Goal: Transaction & Acquisition: Book appointment/travel/reservation

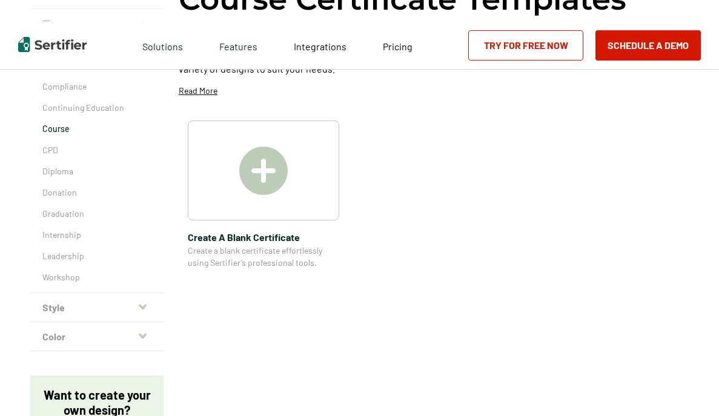
scroll to position [182, 0]
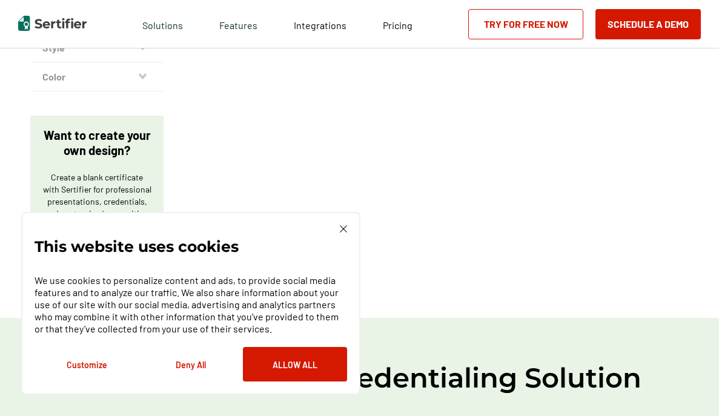
scroll to position [424, 0]
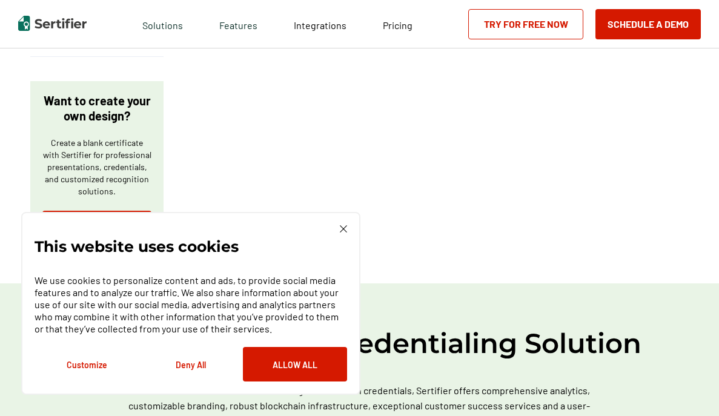
click at [341, 230] on img at bounding box center [343, 228] width 7 height 7
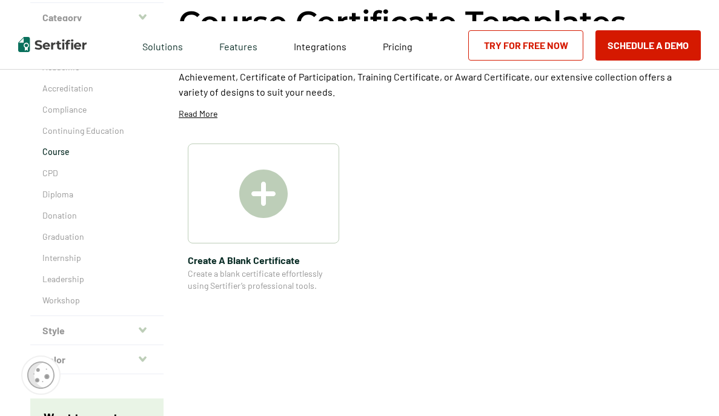
scroll to position [0, 0]
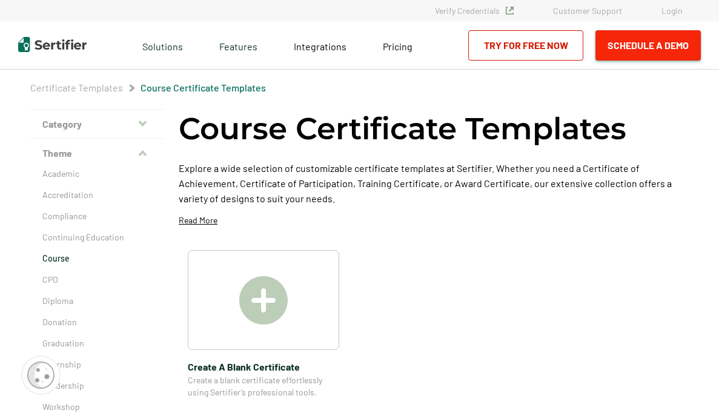
click at [657, 41] on button "Schedule a Demo" at bounding box center [648, 45] width 105 height 30
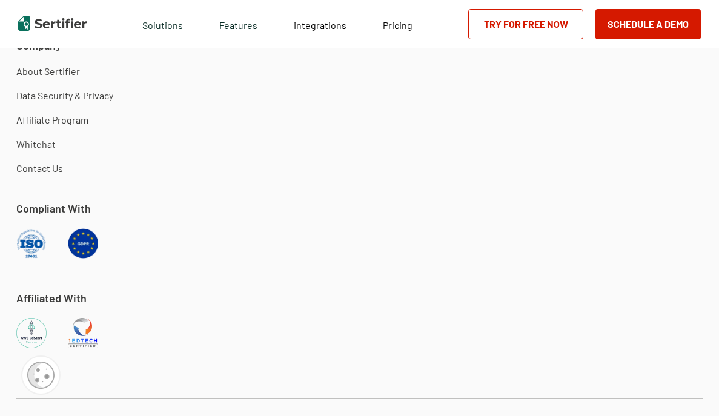
scroll to position [3212, 0]
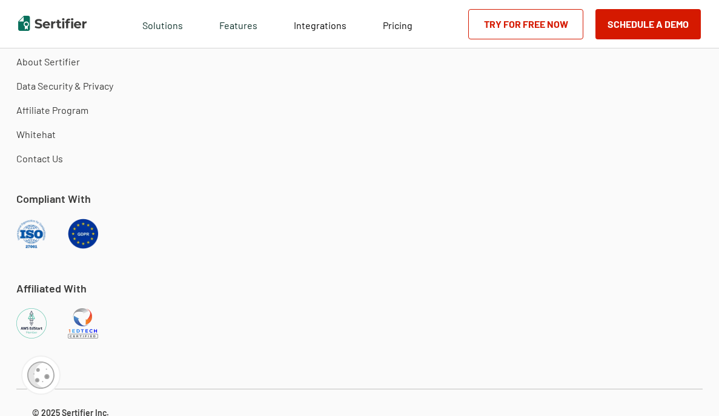
click at [26, 159] on link "Contact Us" at bounding box center [39, 159] width 47 height 12
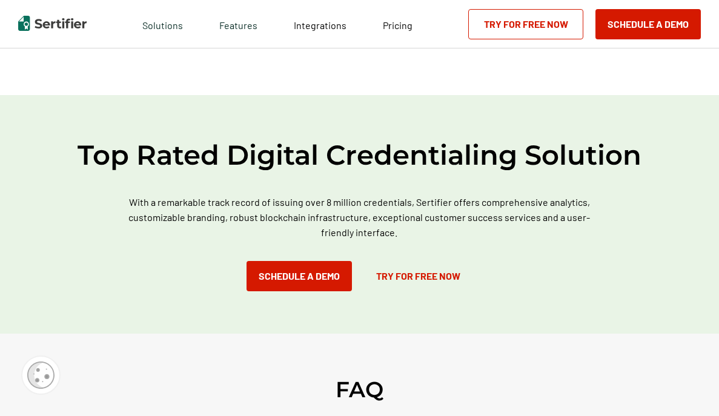
scroll to position [424, 0]
